Goal: Information Seeking & Learning: Learn about a topic

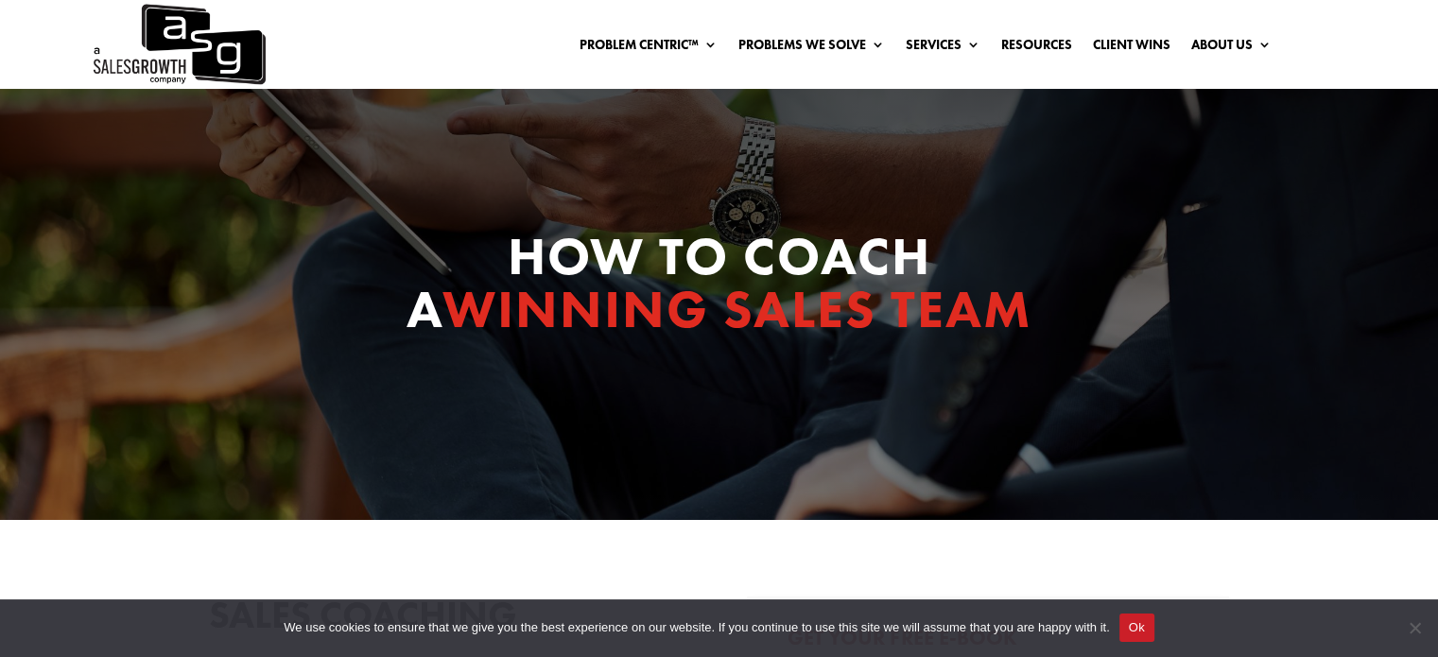
select select "Senior Leadership (VP of Sales, VP of Enablement, etc)"
select select "50-99"
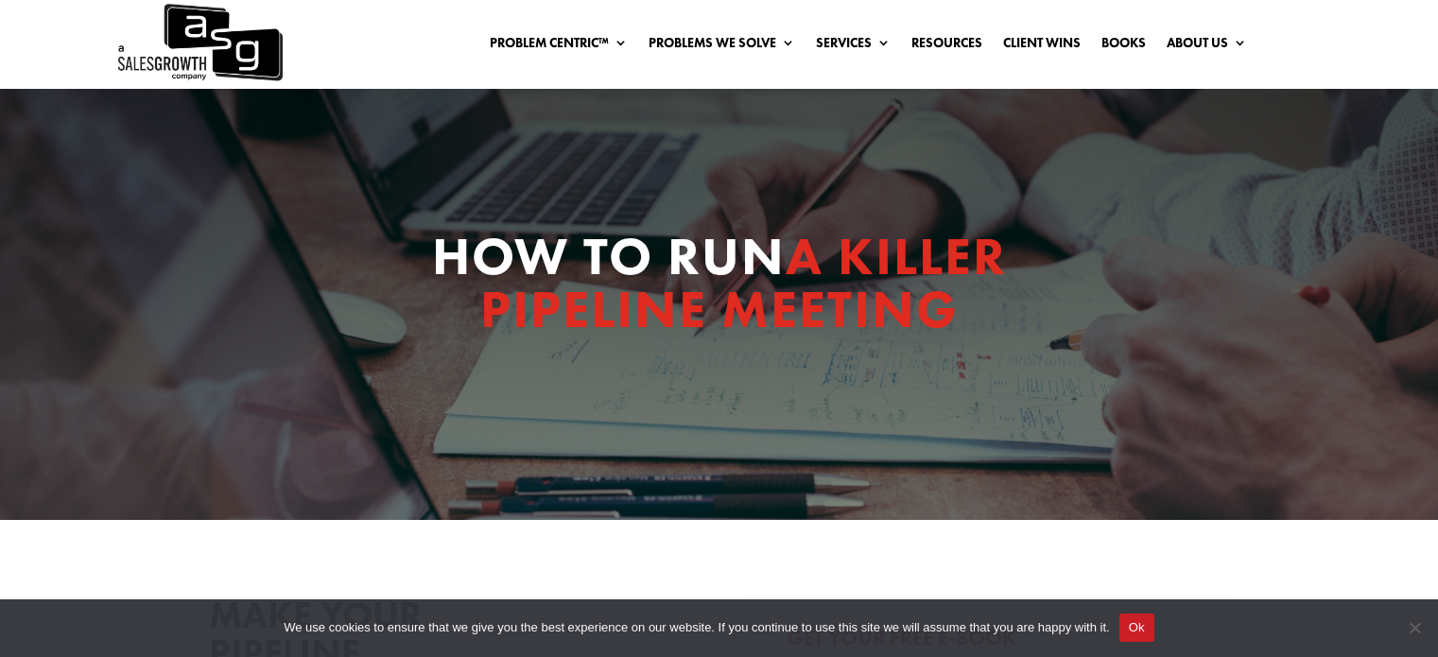
scroll to position [672, 0]
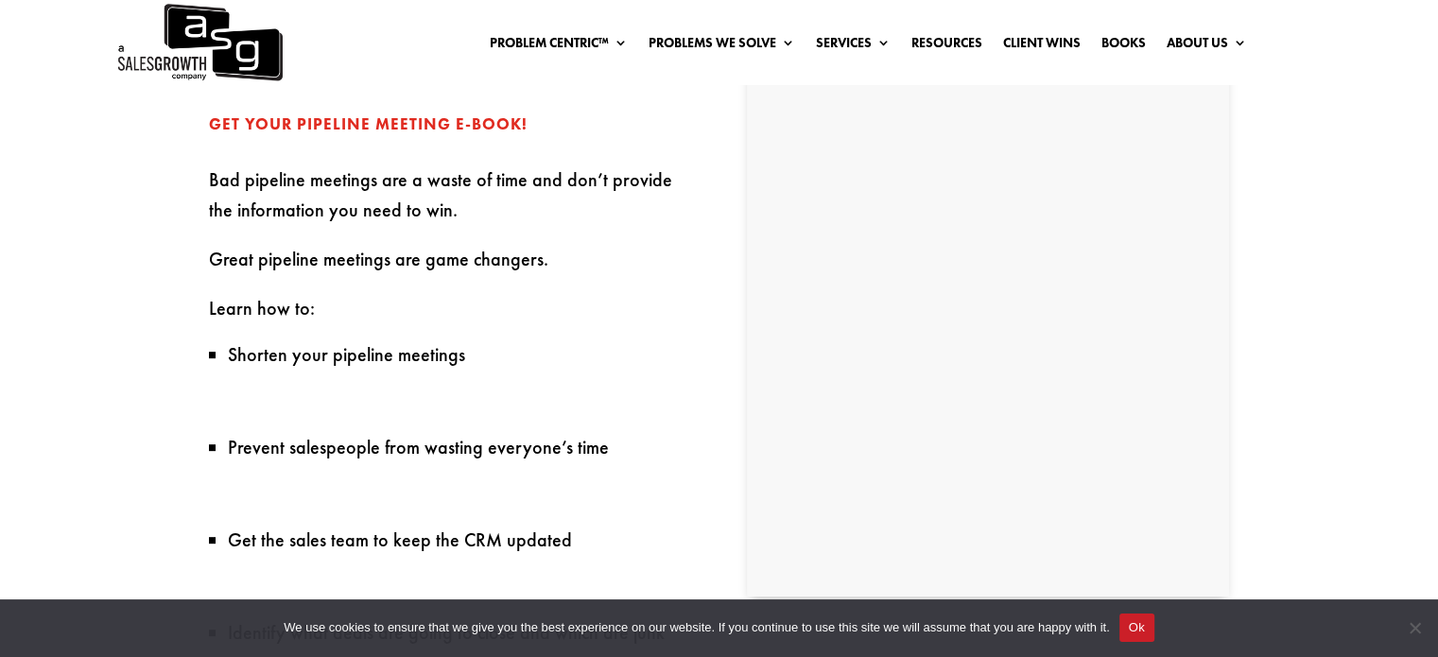
select select "Senior Leadership (VP of Sales, VP of Enablement, etc)"
select select "50-99"
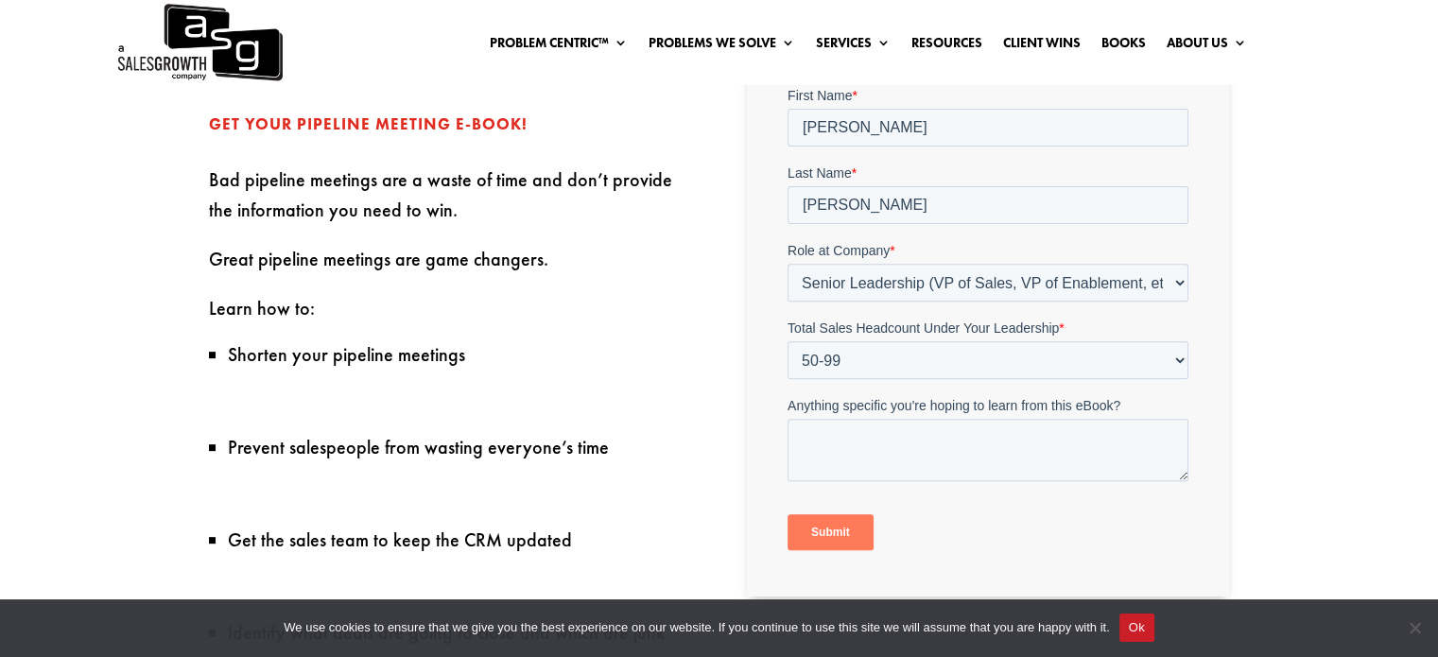
scroll to position [0, 0]
